Goal: Task Accomplishment & Management: Manage account settings

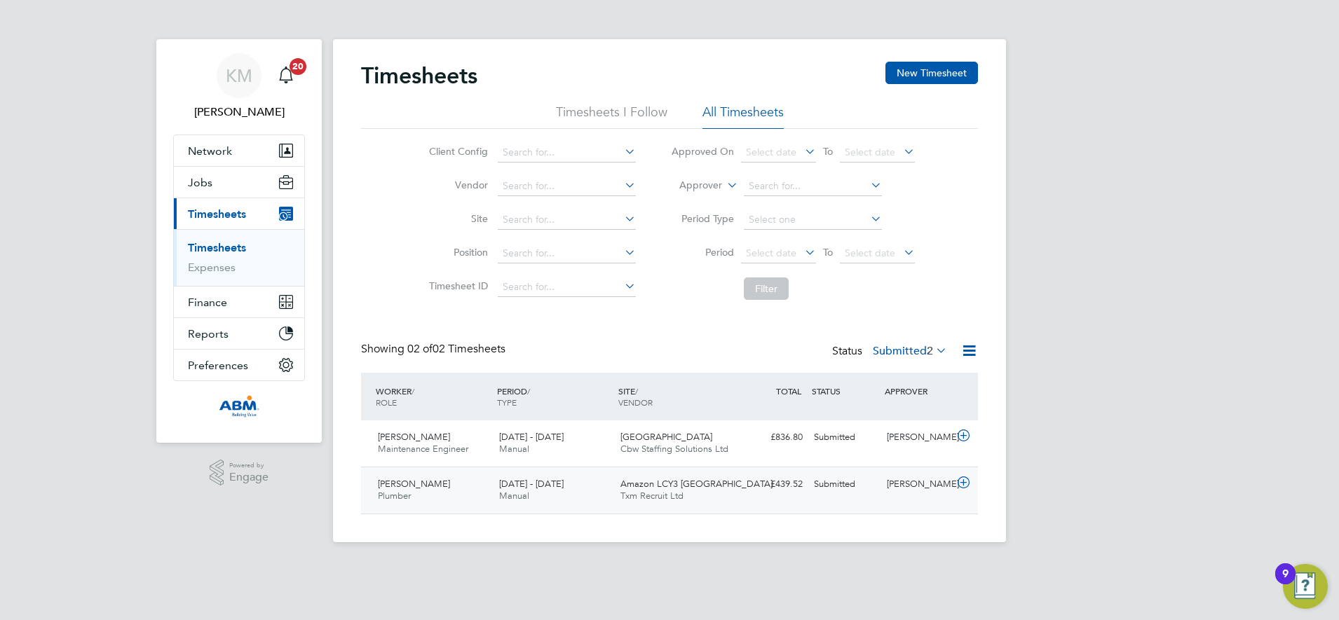
scroll to position [36, 122]
click at [739, 486] on div "£439.52 Submitted" at bounding box center [771, 484] width 73 height 23
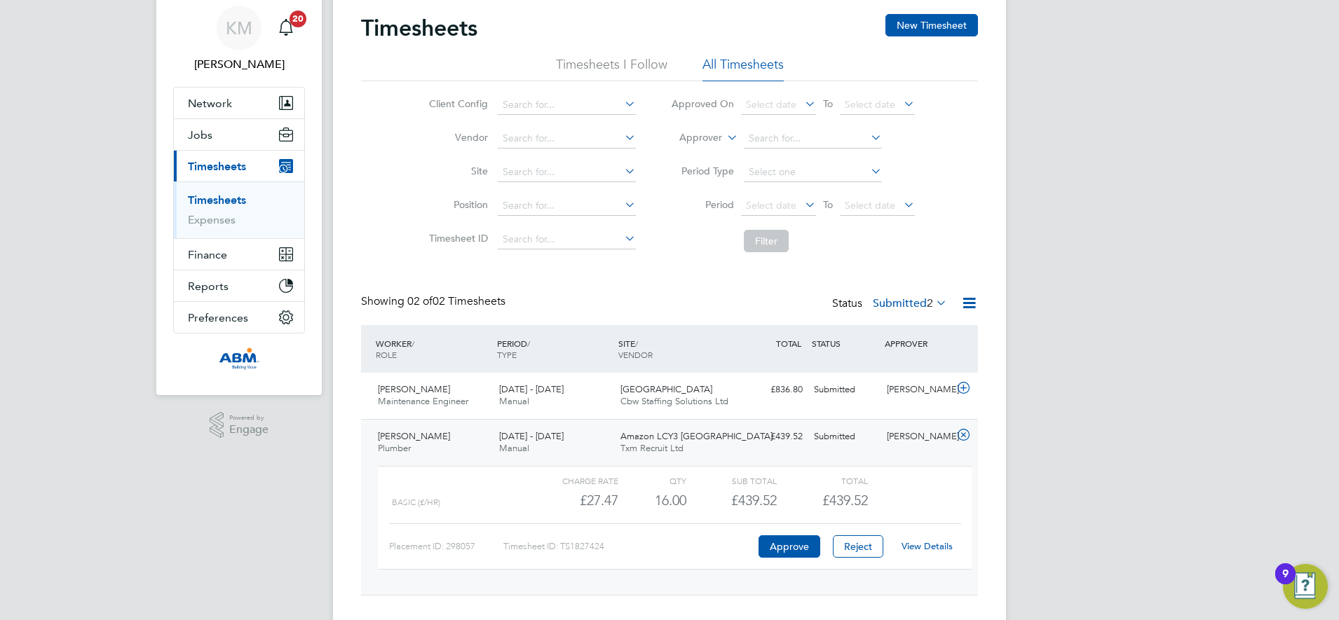
scroll to position [74, 0]
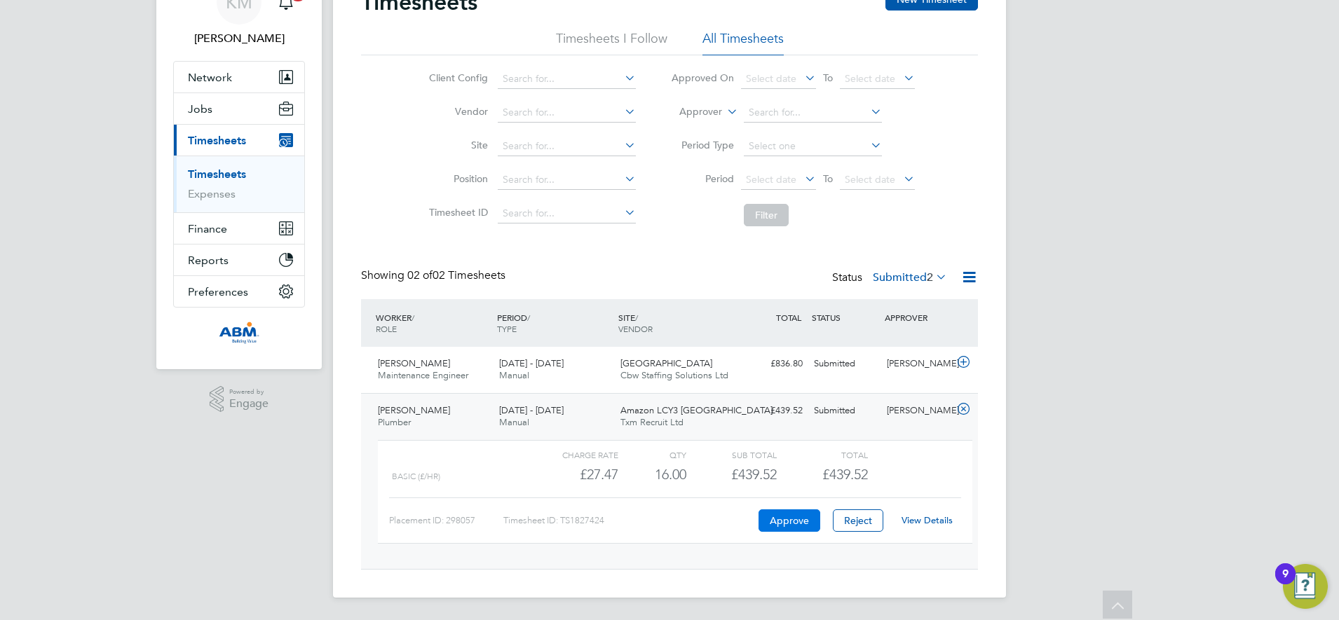
click at [790, 520] on button "Approve" at bounding box center [789, 521] width 62 height 22
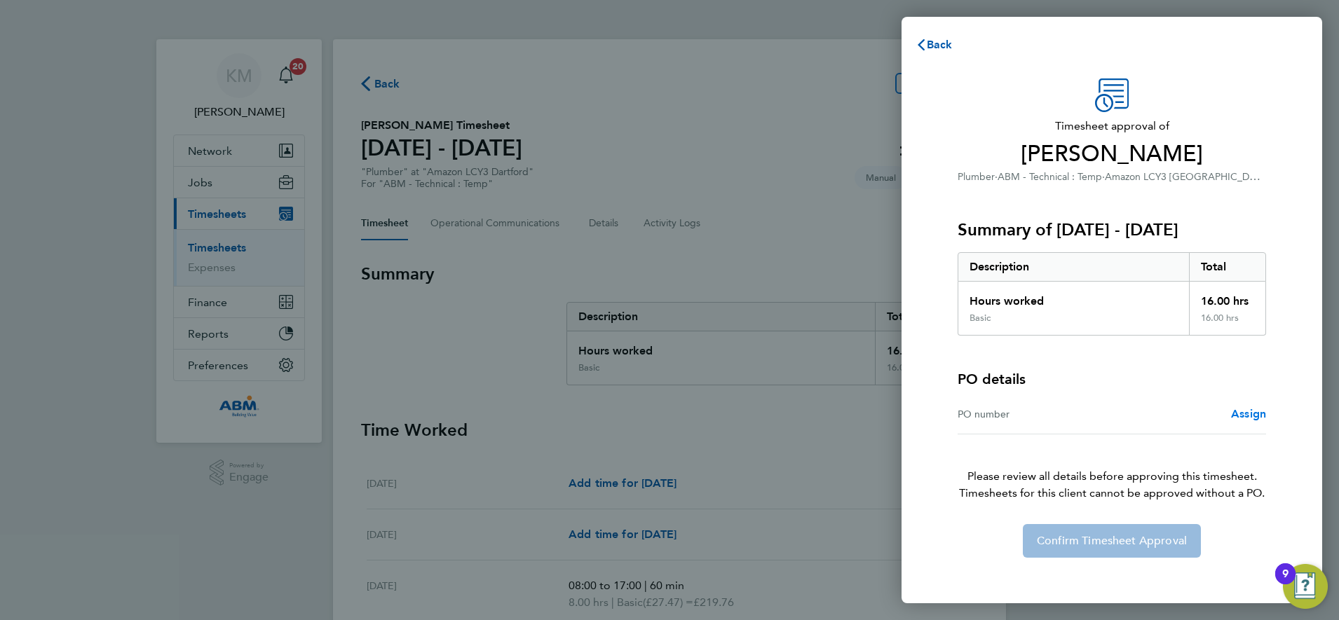
click at [1239, 410] on span "Assign" at bounding box center [1248, 413] width 35 height 13
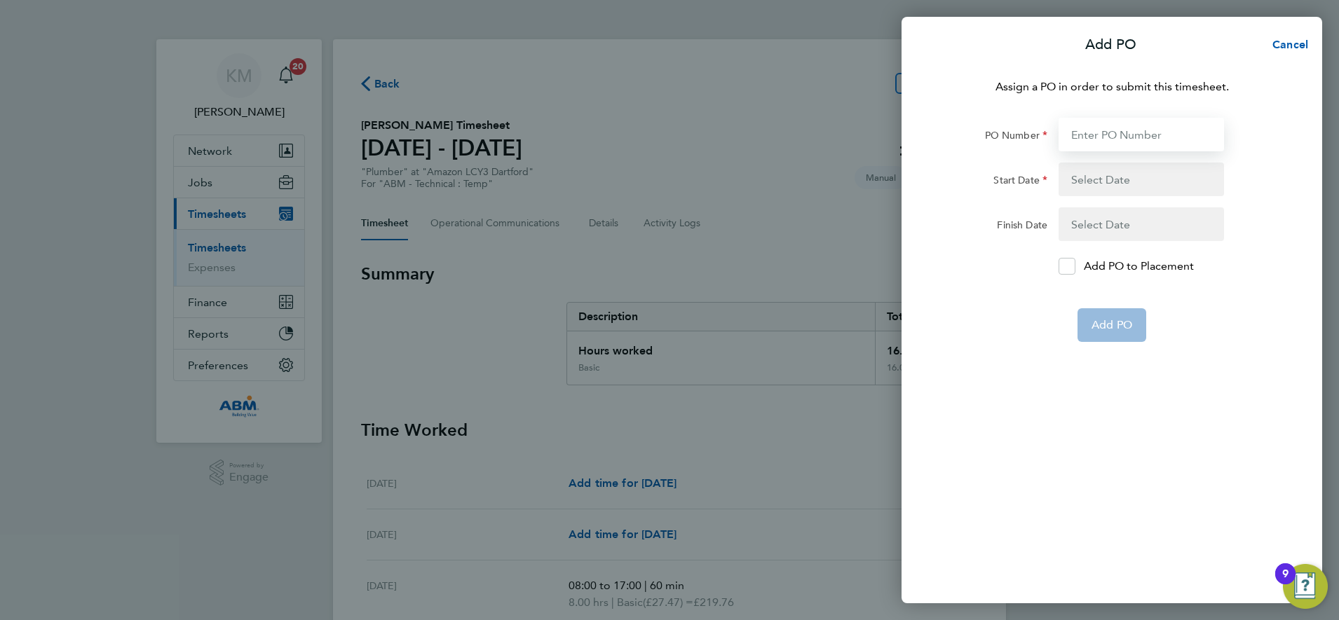
click at [1093, 137] on input "PO Number" at bounding box center [1140, 135] width 165 height 34
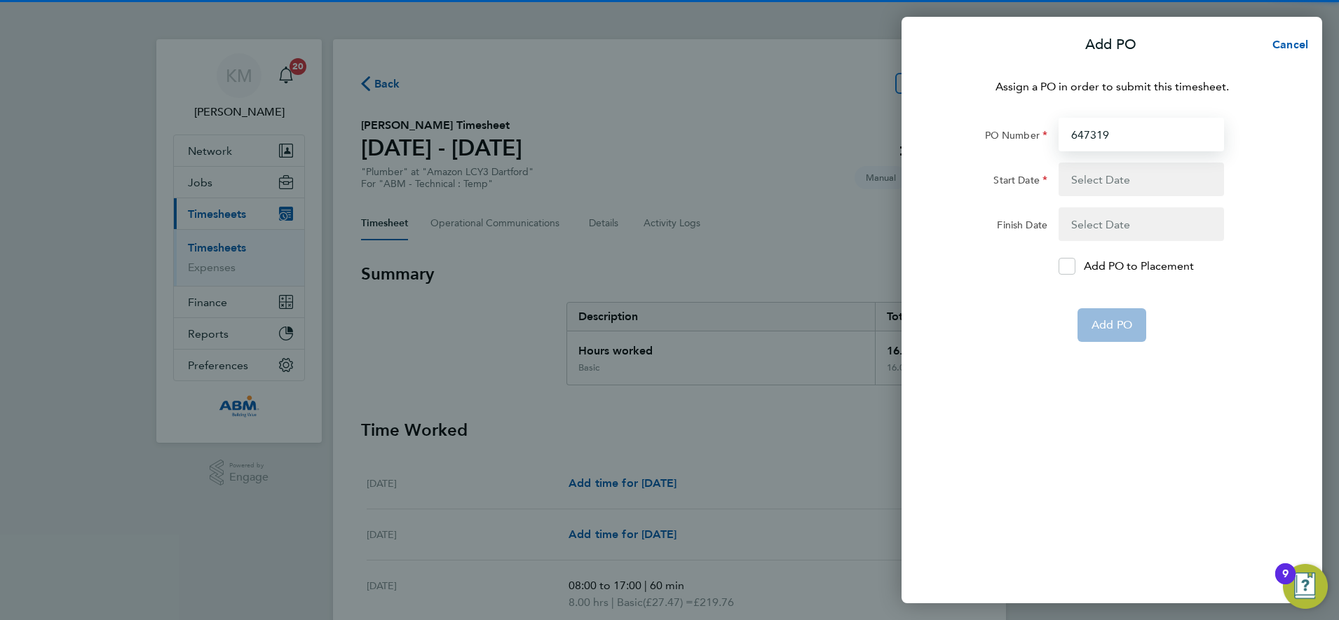
type input "647319"
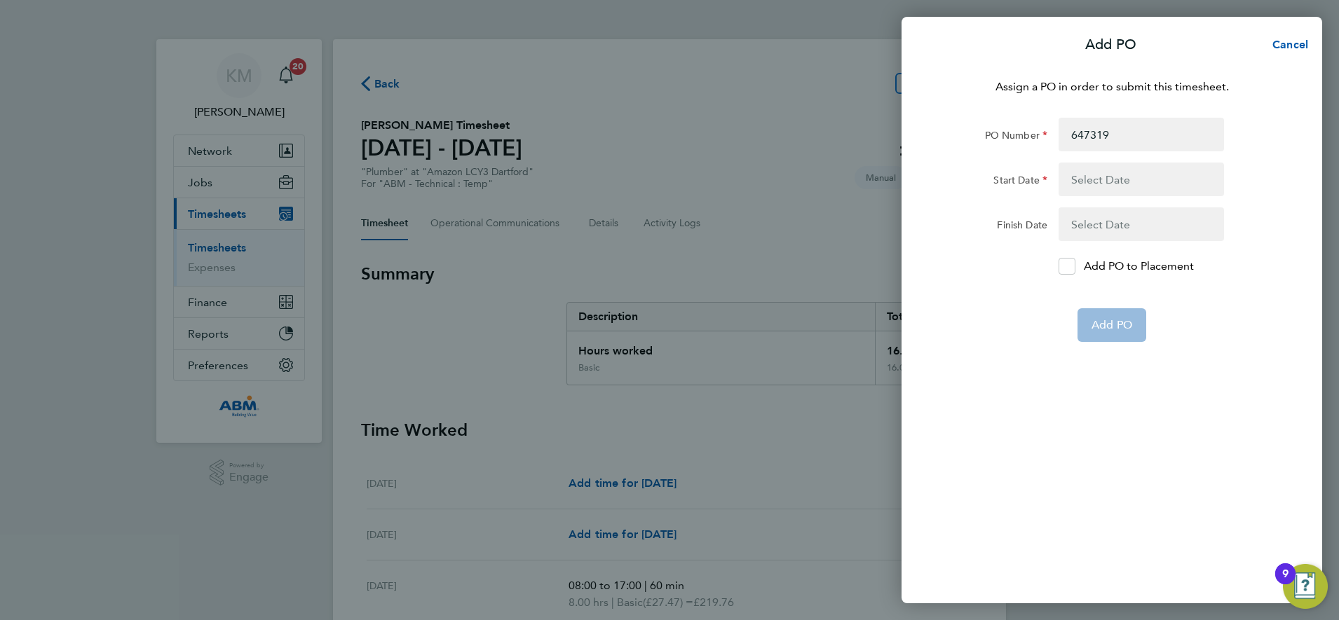
click at [1086, 182] on button "button" at bounding box center [1140, 180] width 165 height 34
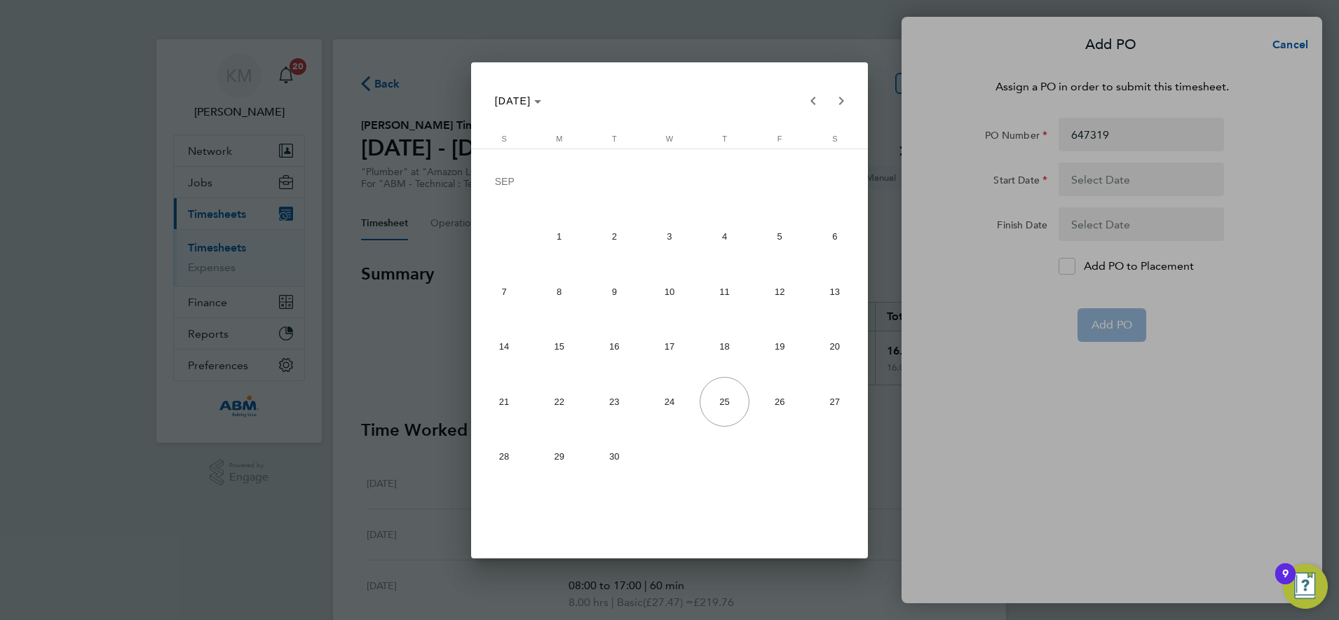
click at [829, 353] on span "20" at bounding box center [835, 347] width 50 height 50
type input "20 Sep 25"
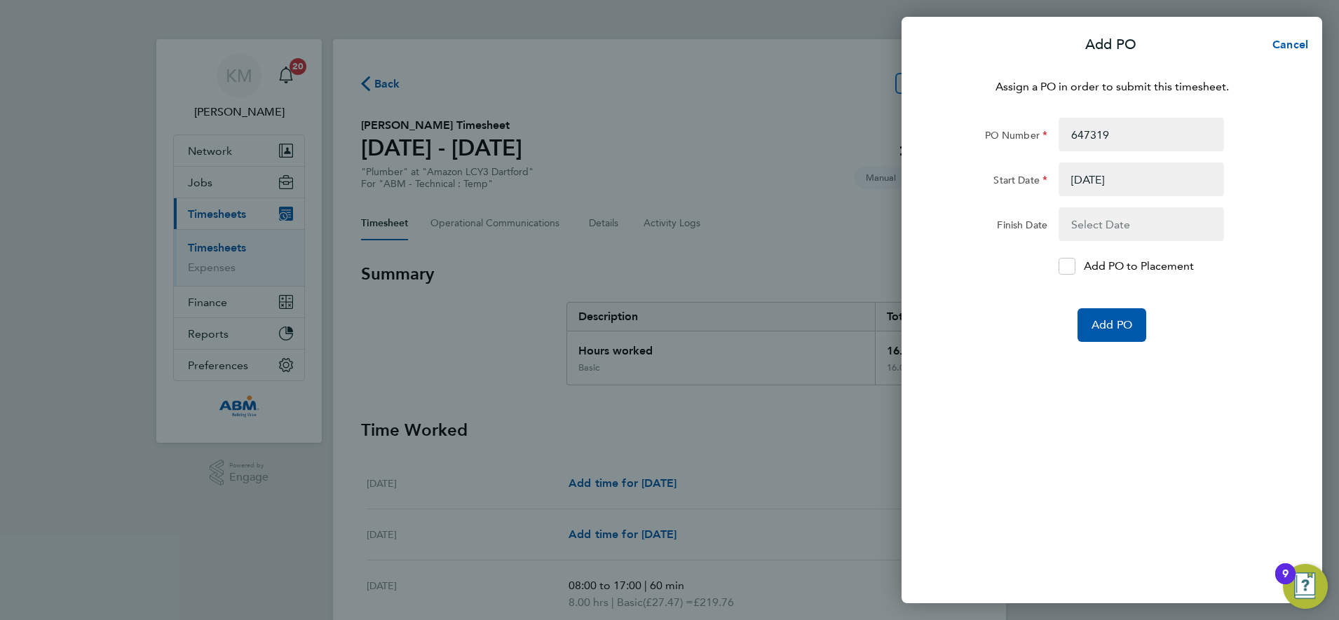
click at [1107, 227] on button "button" at bounding box center [1140, 224] width 165 height 34
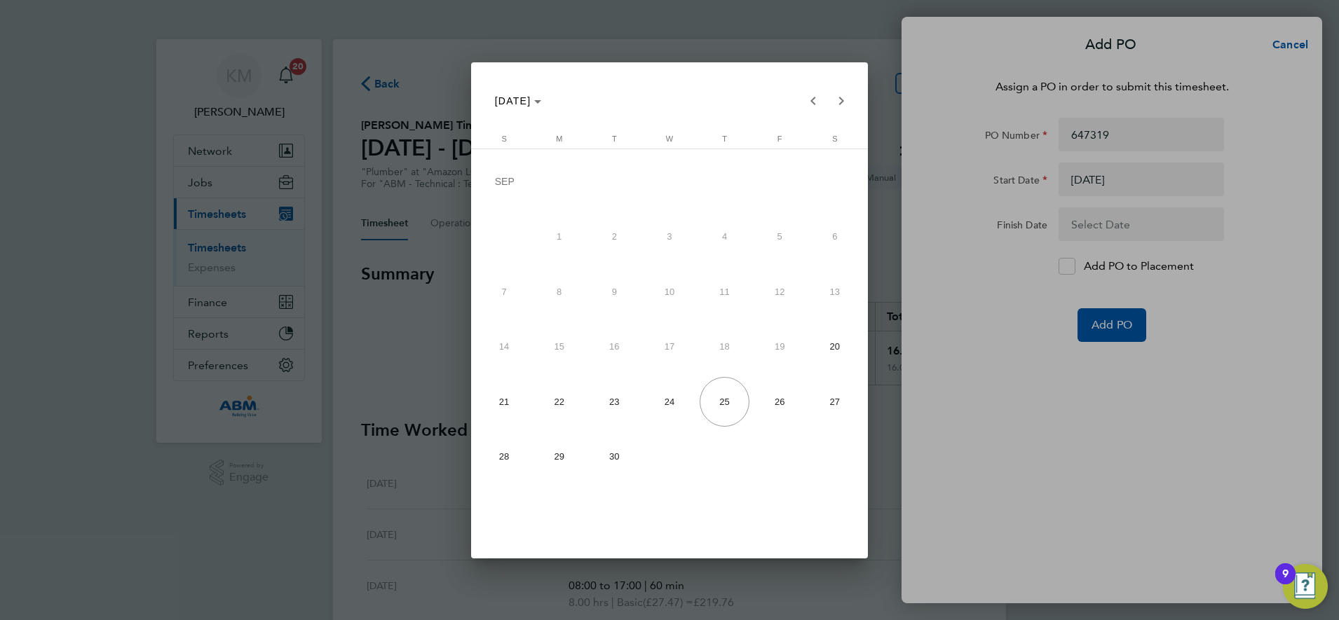
click at [779, 404] on span "26" at bounding box center [780, 402] width 50 height 50
type input "26 Sep 25"
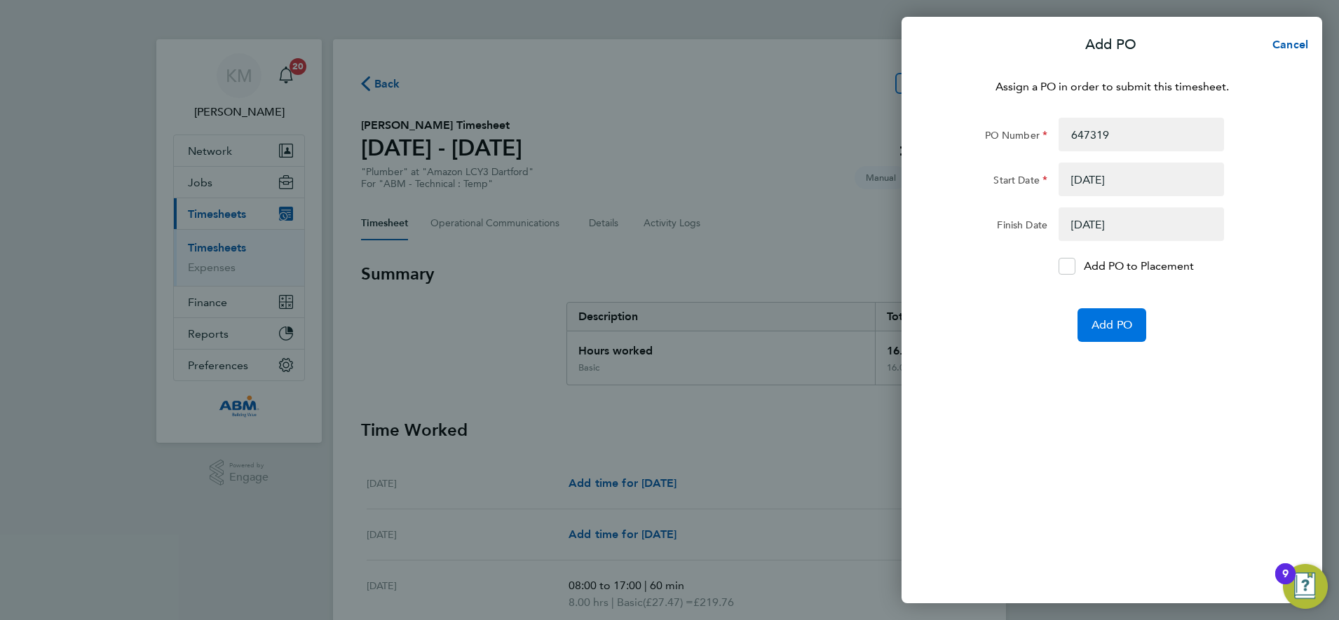
drag, startPoint x: 1068, startPoint y: 267, endPoint x: 1131, endPoint y: 324, distance: 84.9
click at [1070, 268] on icon at bounding box center [1066, 266] width 11 height 9
click at [1072, 266] on input "Add PO to Placement" at bounding box center [1072, 266] width 0 height 0
click at [1119, 329] on span "Add PO" at bounding box center [1111, 325] width 41 height 14
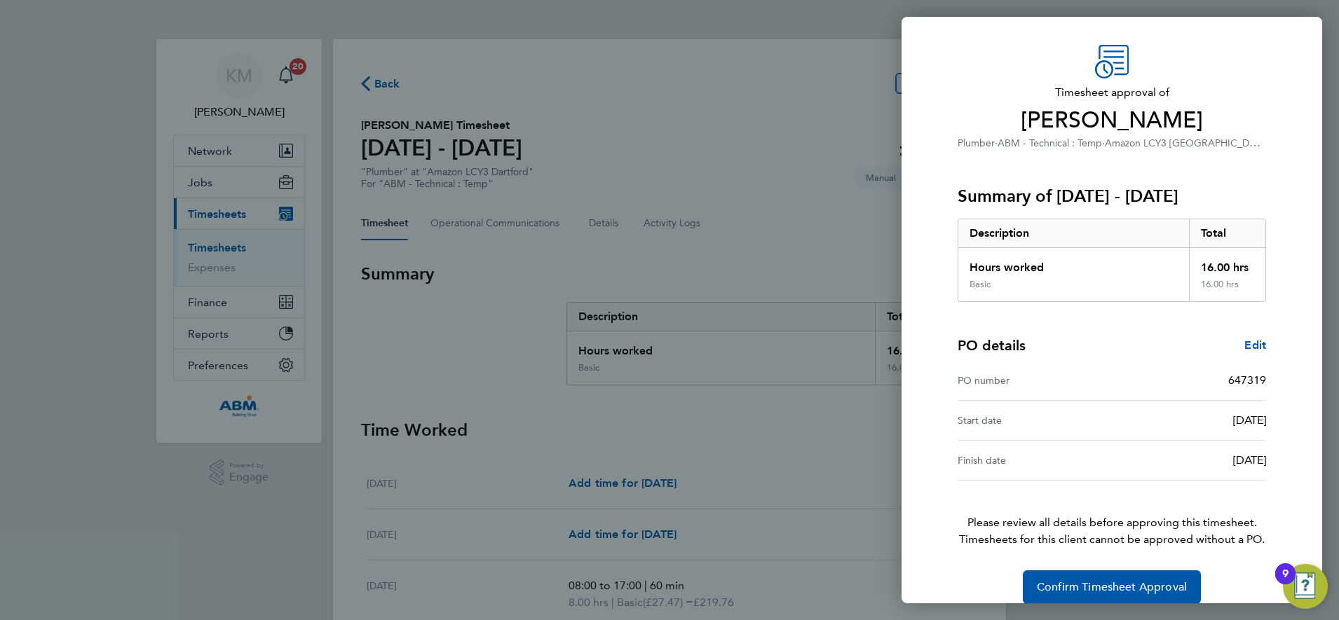
scroll to position [51, 0]
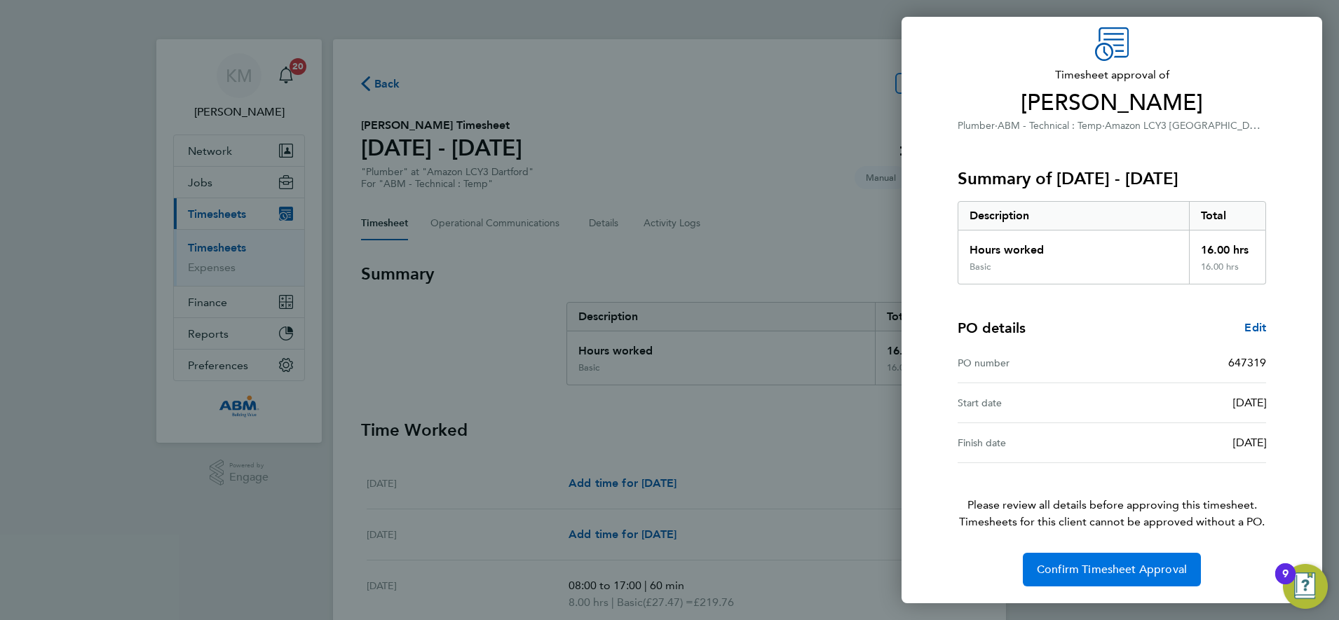
click at [1121, 566] on span "Confirm Timesheet Approval" at bounding box center [1112, 570] width 150 height 14
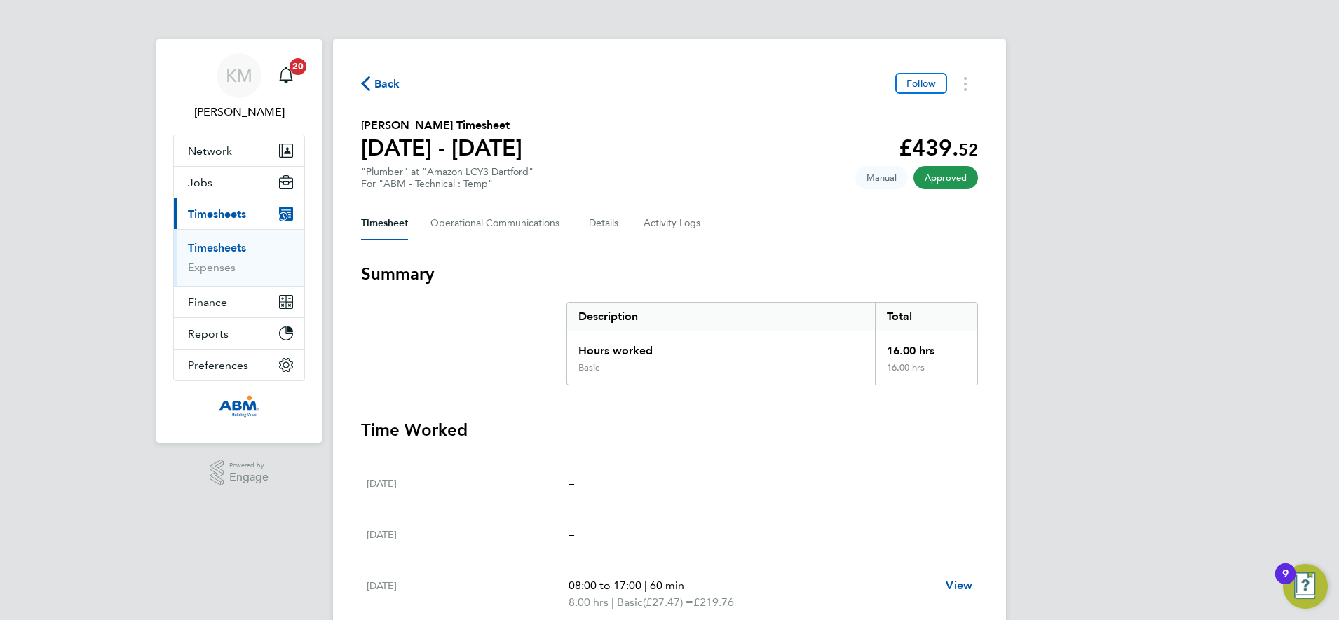
click at [381, 81] on span "Back" at bounding box center [387, 84] width 26 height 17
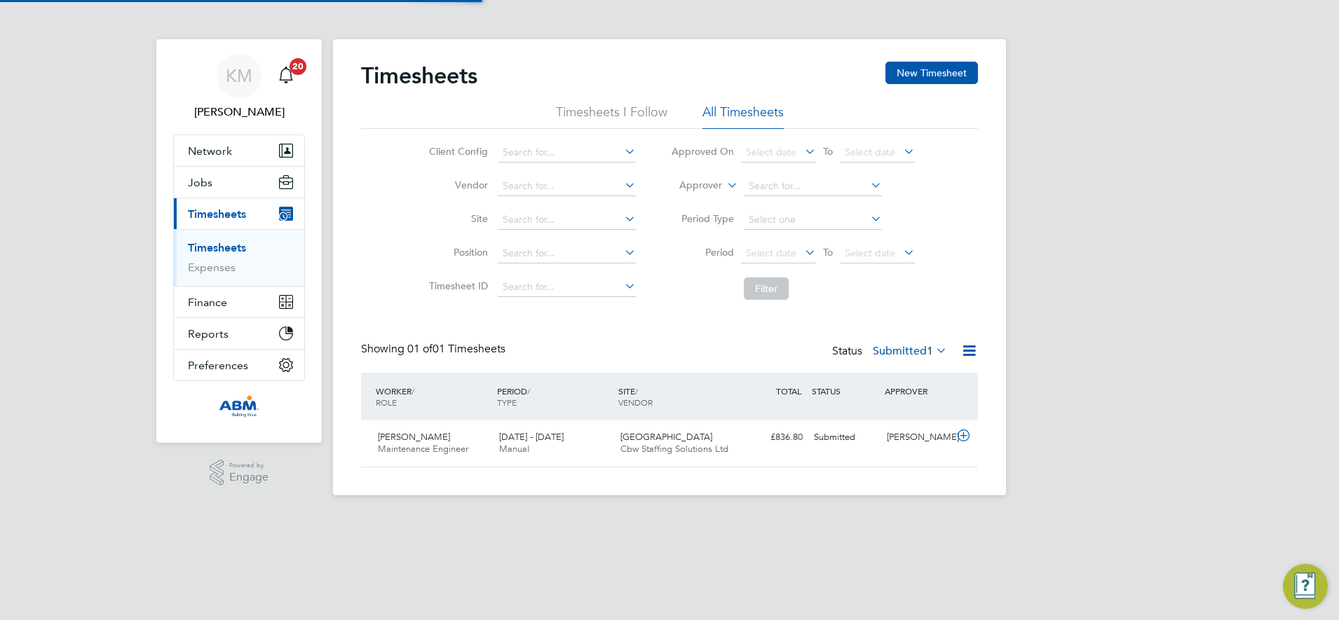
scroll to position [36, 122]
